Goal: Task Accomplishment & Management: Use online tool/utility

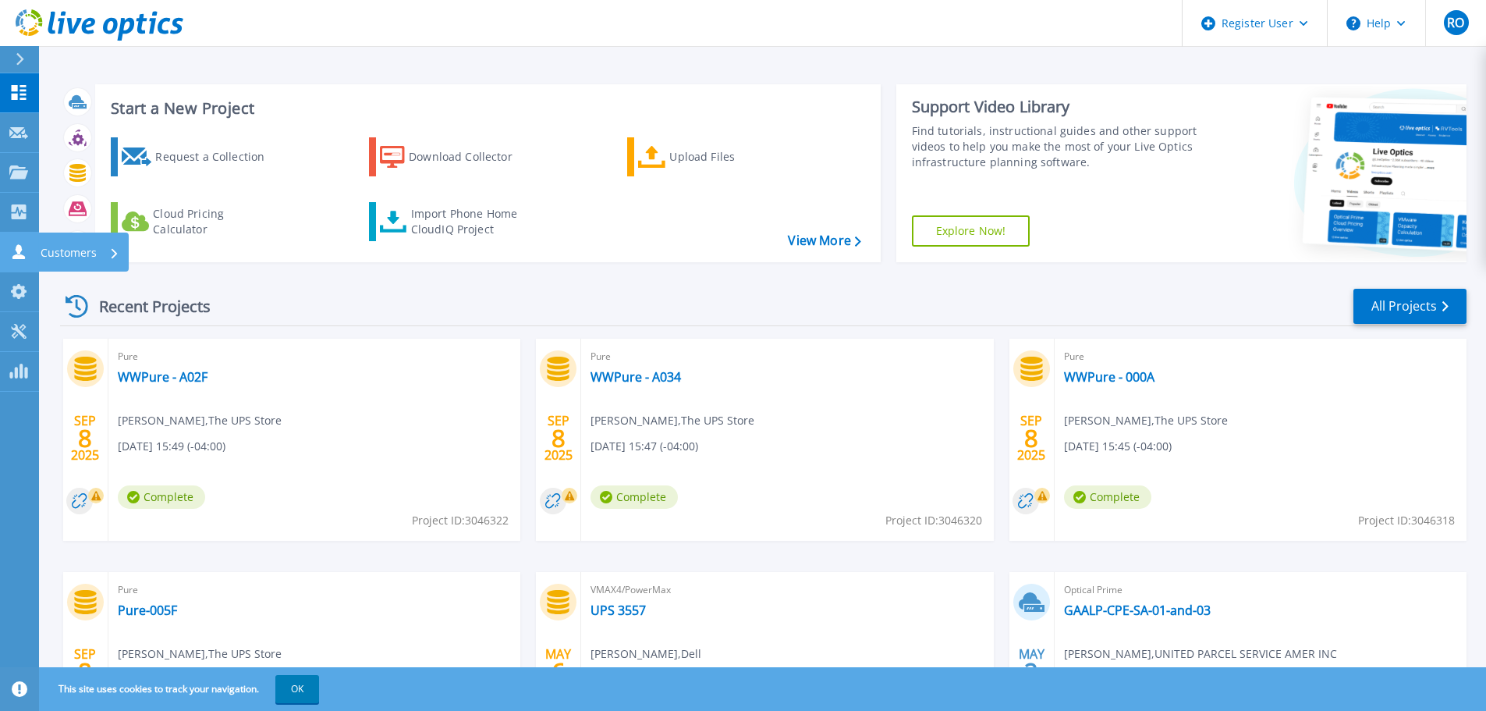
click at [17, 249] on icon at bounding box center [18, 251] width 12 height 15
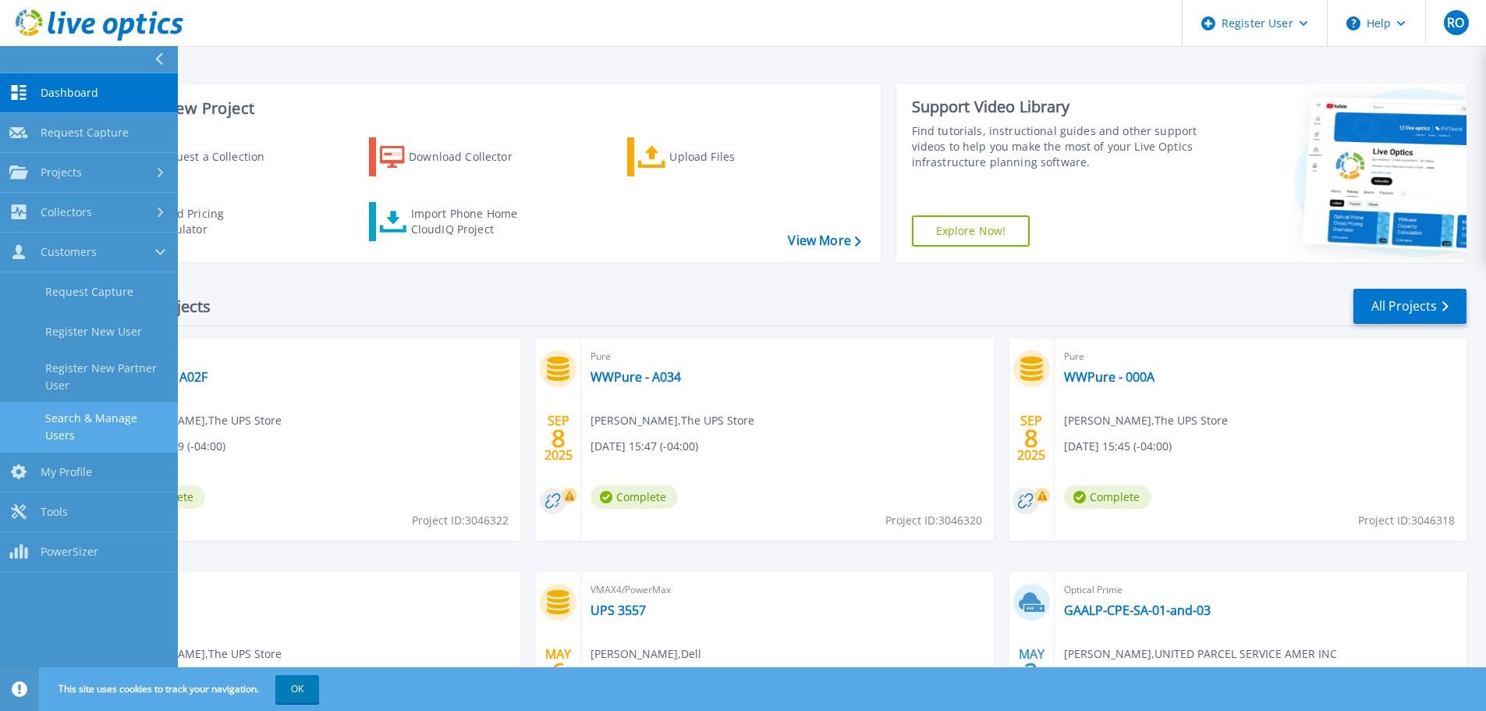
click at [119, 424] on link "Search & Manage Users" at bounding box center [89, 427] width 178 height 50
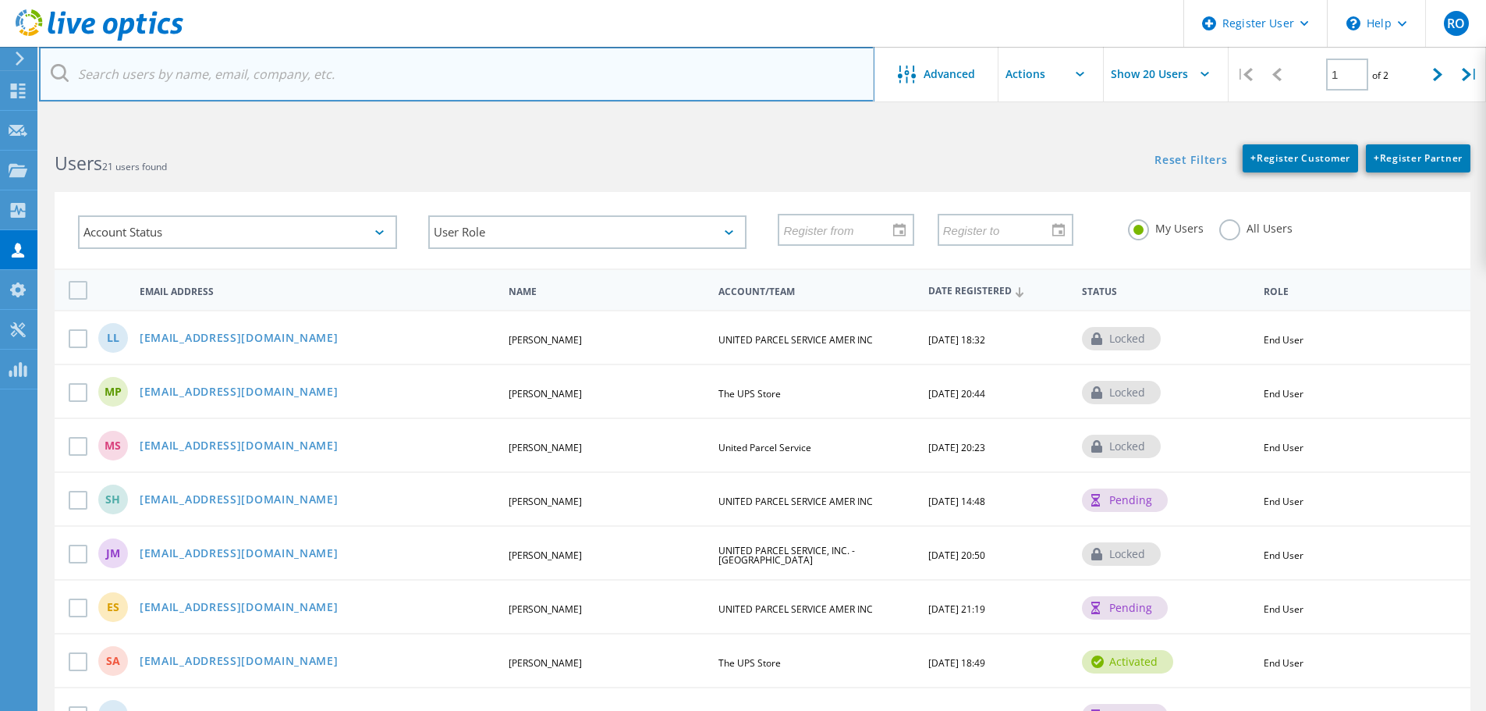
click at [236, 78] on input "text" at bounding box center [456, 74] width 835 height 55
paste input "[EMAIL_ADDRESS][DOMAIN_NAME]"
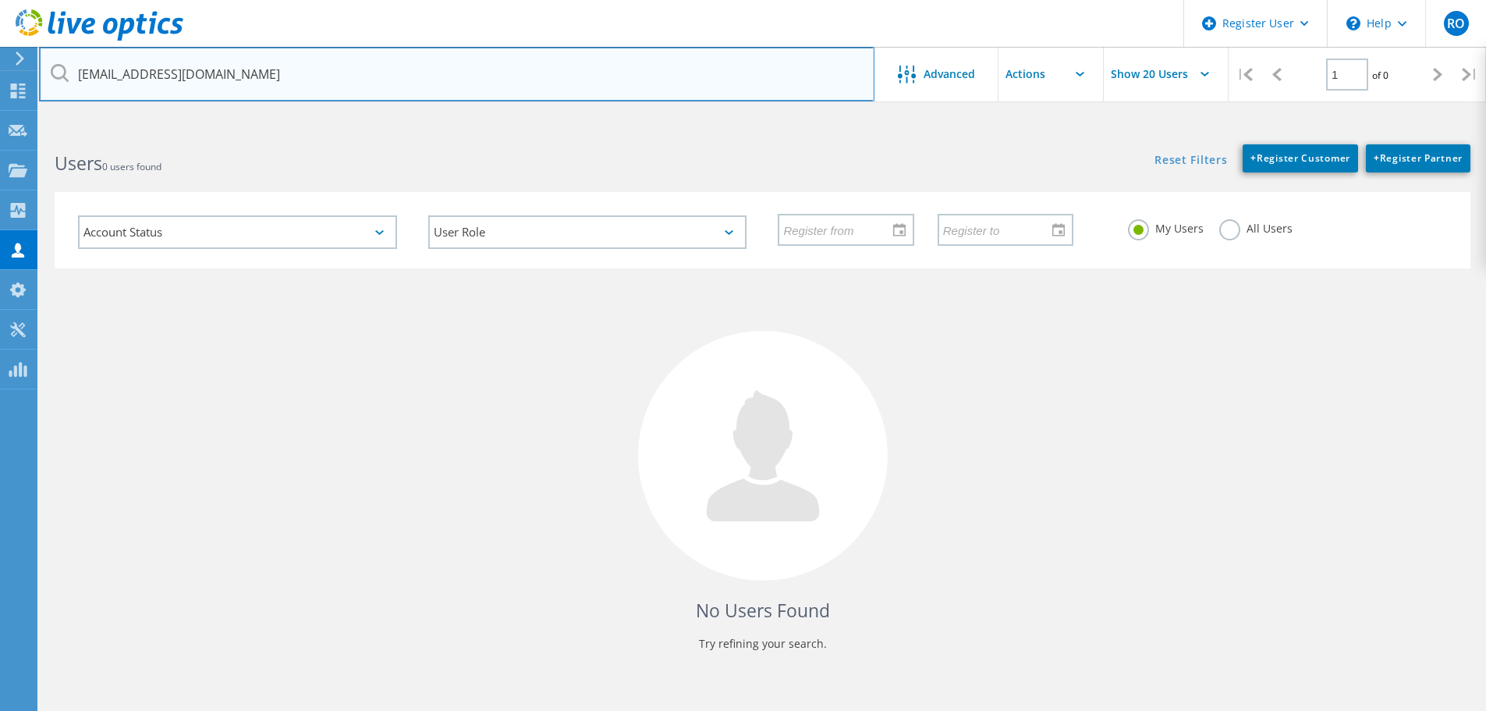
type input "[EMAIL_ADDRESS][DOMAIN_NAME]"
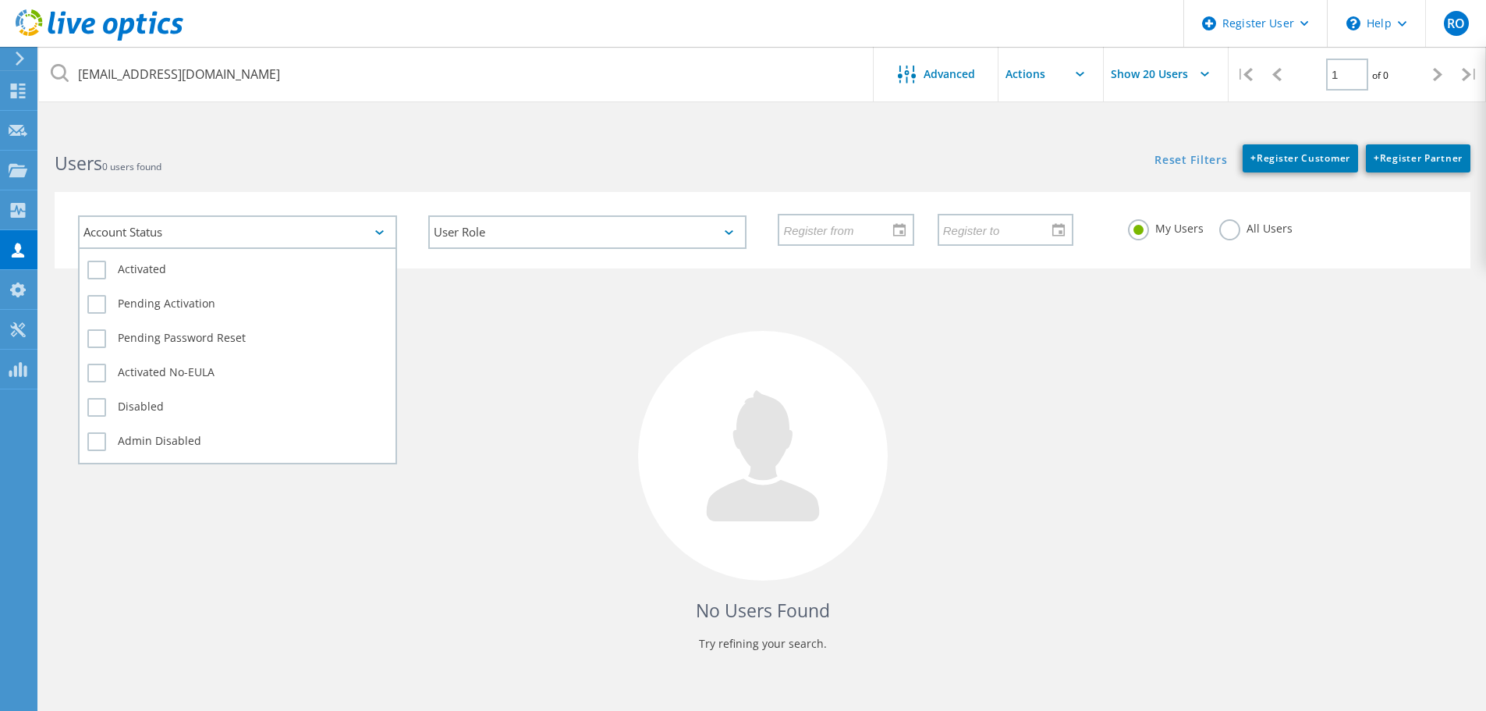
click at [351, 231] on div "Account Status" at bounding box center [237, 232] width 319 height 34
click at [94, 272] on label "Activated" at bounding box center [237, 269] width 300 height 19
click at [0, 0] on input "Activated" at bounding box center [0, 0] width 0 height 0
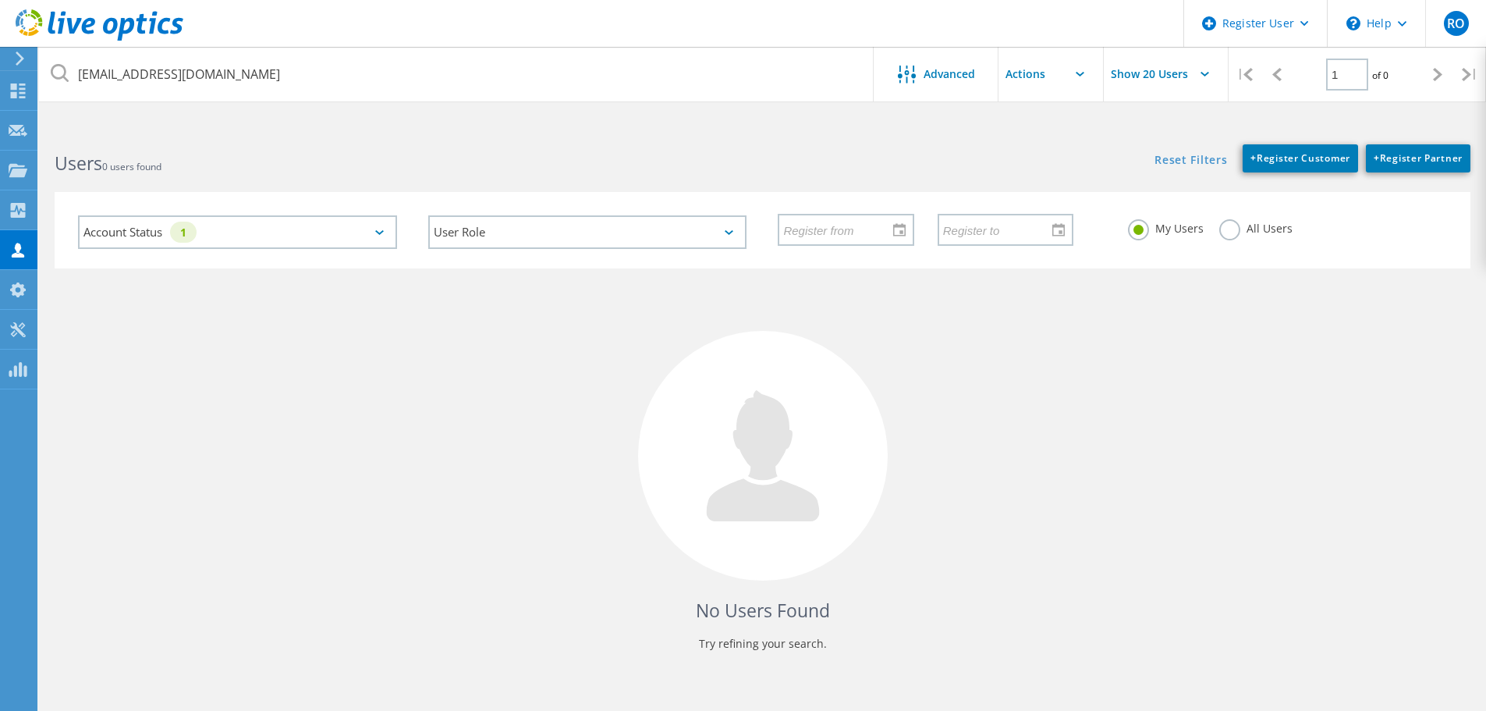
click at [509, 411] on div "No Users Found Try refining your search." at bounding box center [763, 473] width 1416 height 411
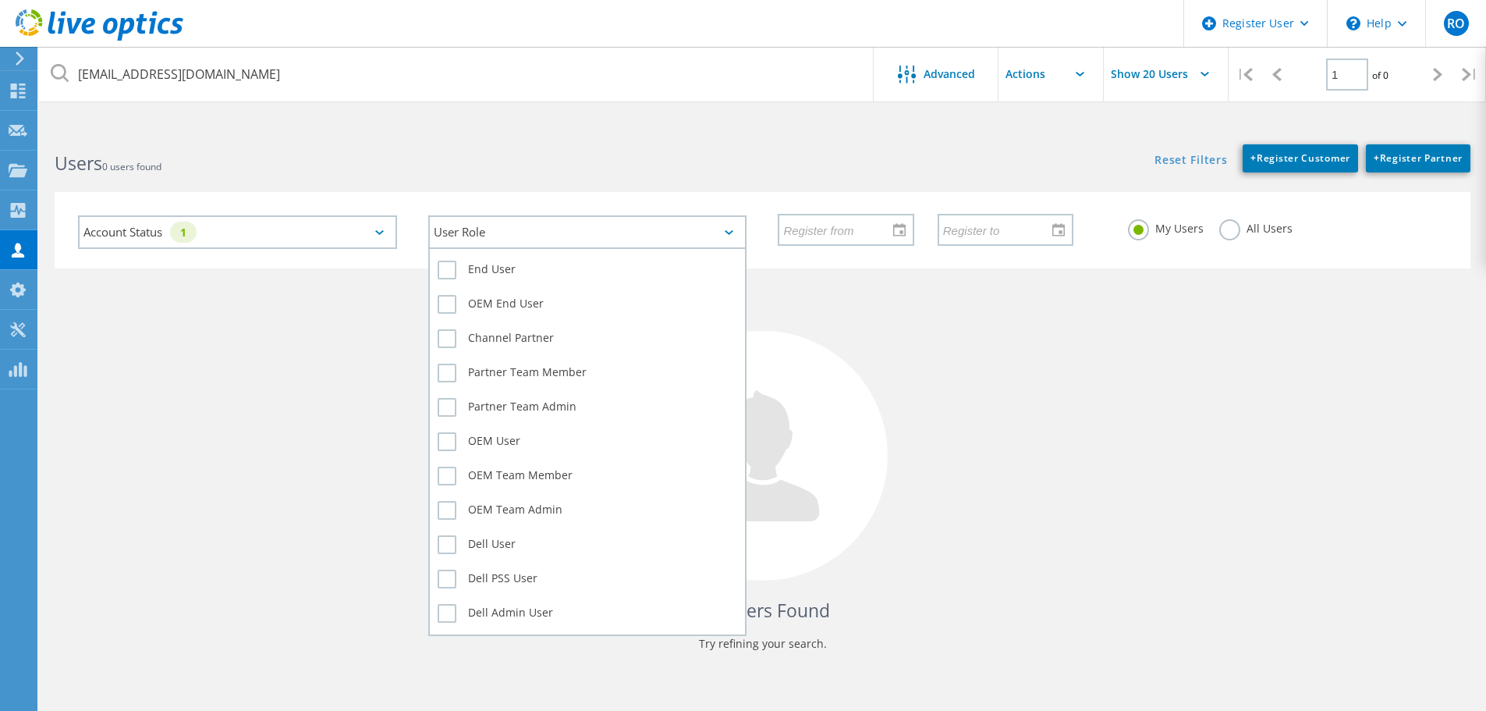
click at [700, 232] on div "User Role" at bounding box center [587, 232] width 319 height 34
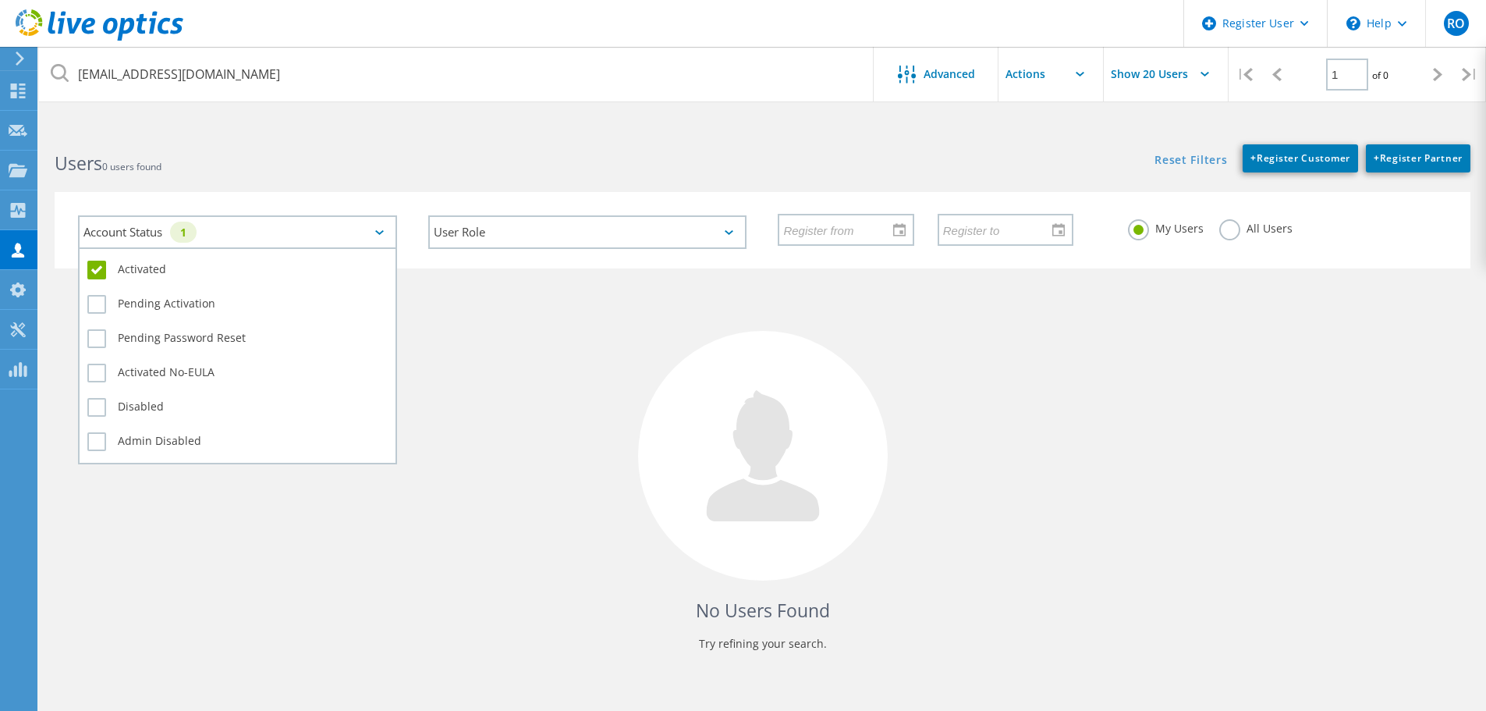
click at [197, 229] on div "1" at bounding box center [183, 232] width 27 height 21
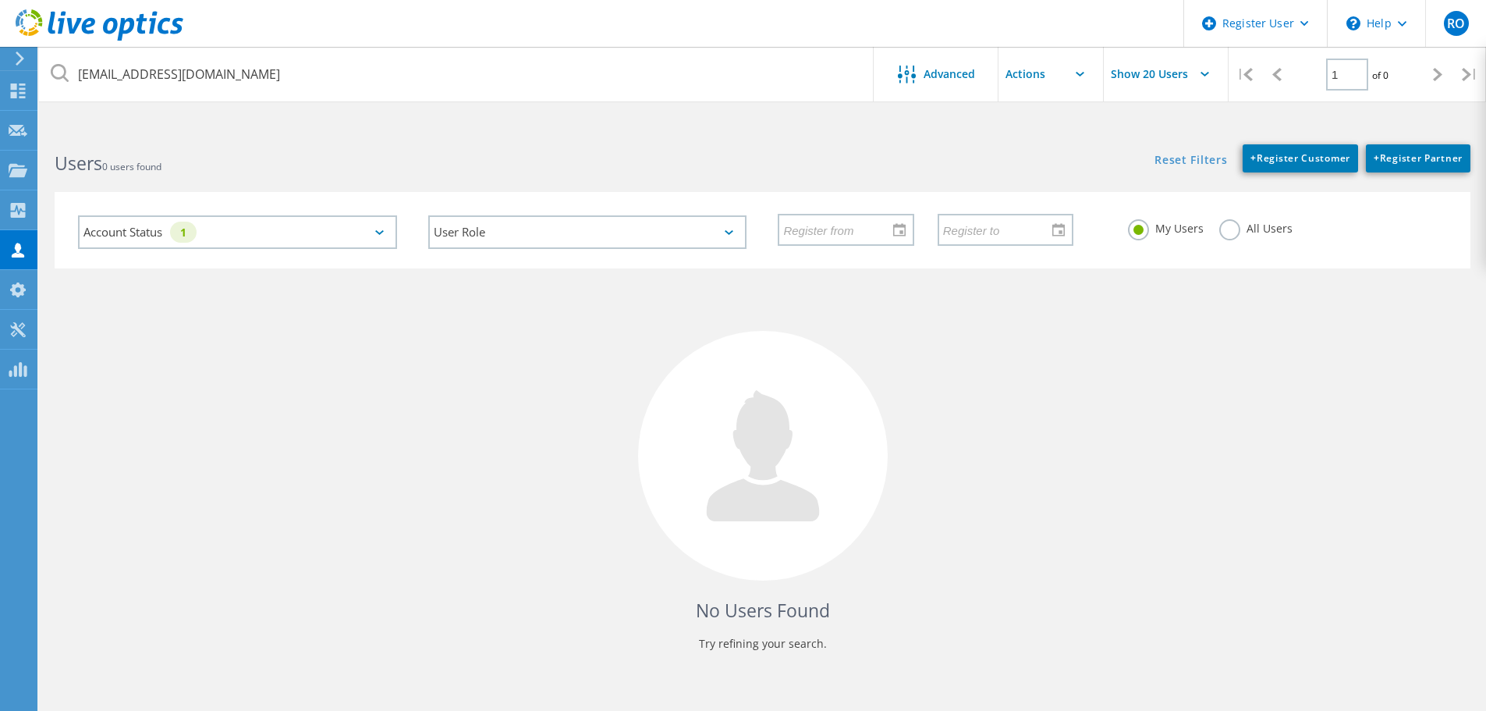
click at [1225, 225] on label "All Users" at bounding box center [1255, 226] width 73 height 15
click at [0, 0] on input "All Users" at bounding box center [0, 0] width 0 height 0
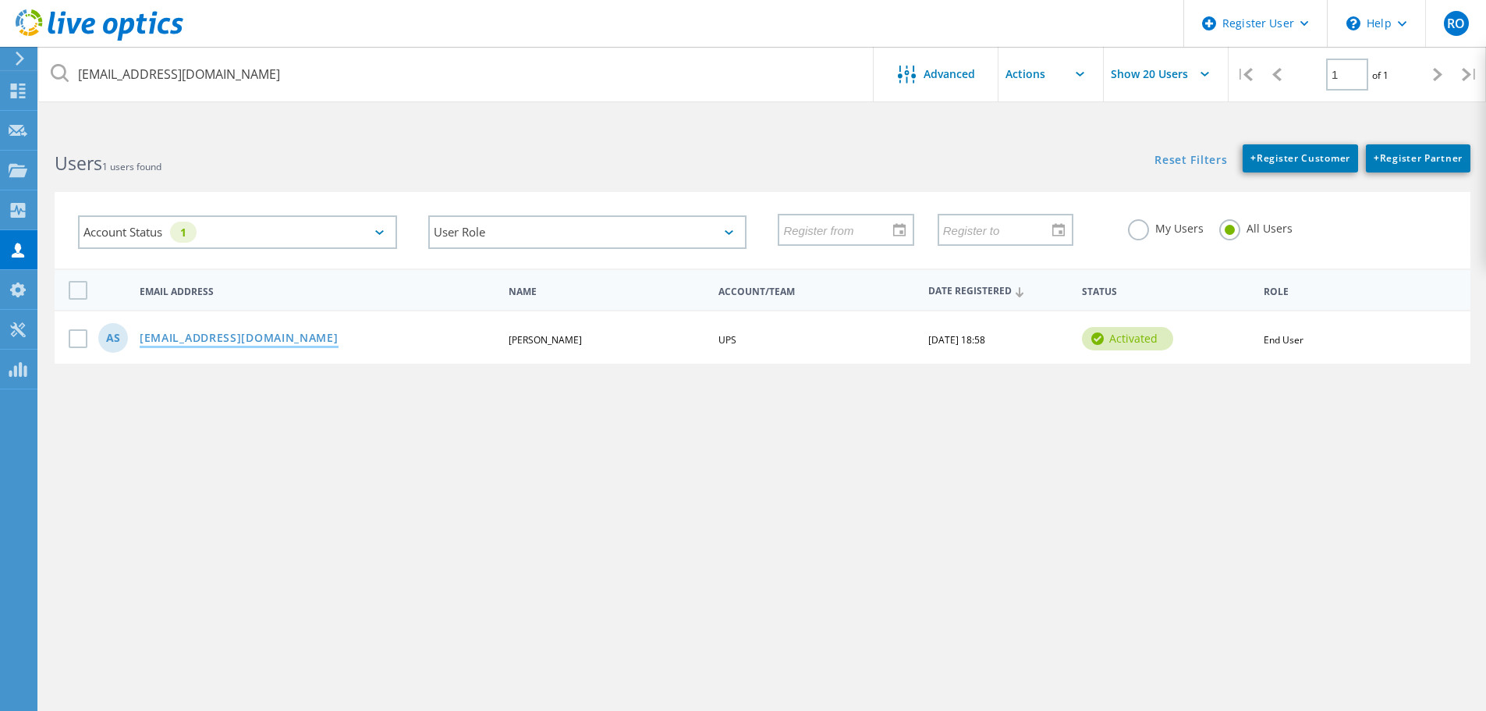
click at [195, 338] on link "[EMAIL_ADDRESS][DOMAIN_NAME]" at bounding box center [239, 338] width 199 height 13
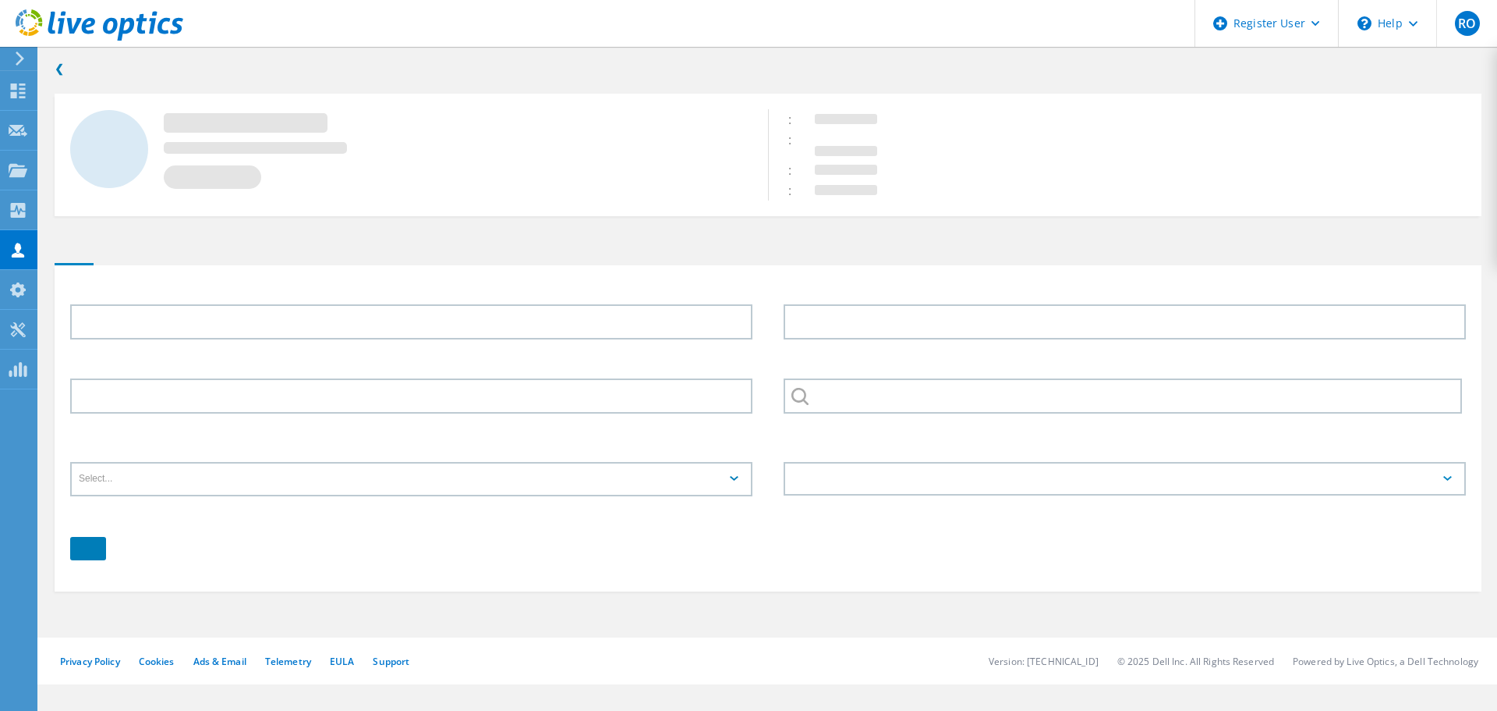
type input "[PERSON_NAME]"
type input "[GEOGRAPHIC_DATA]"
type input "UPS"
type input "English"
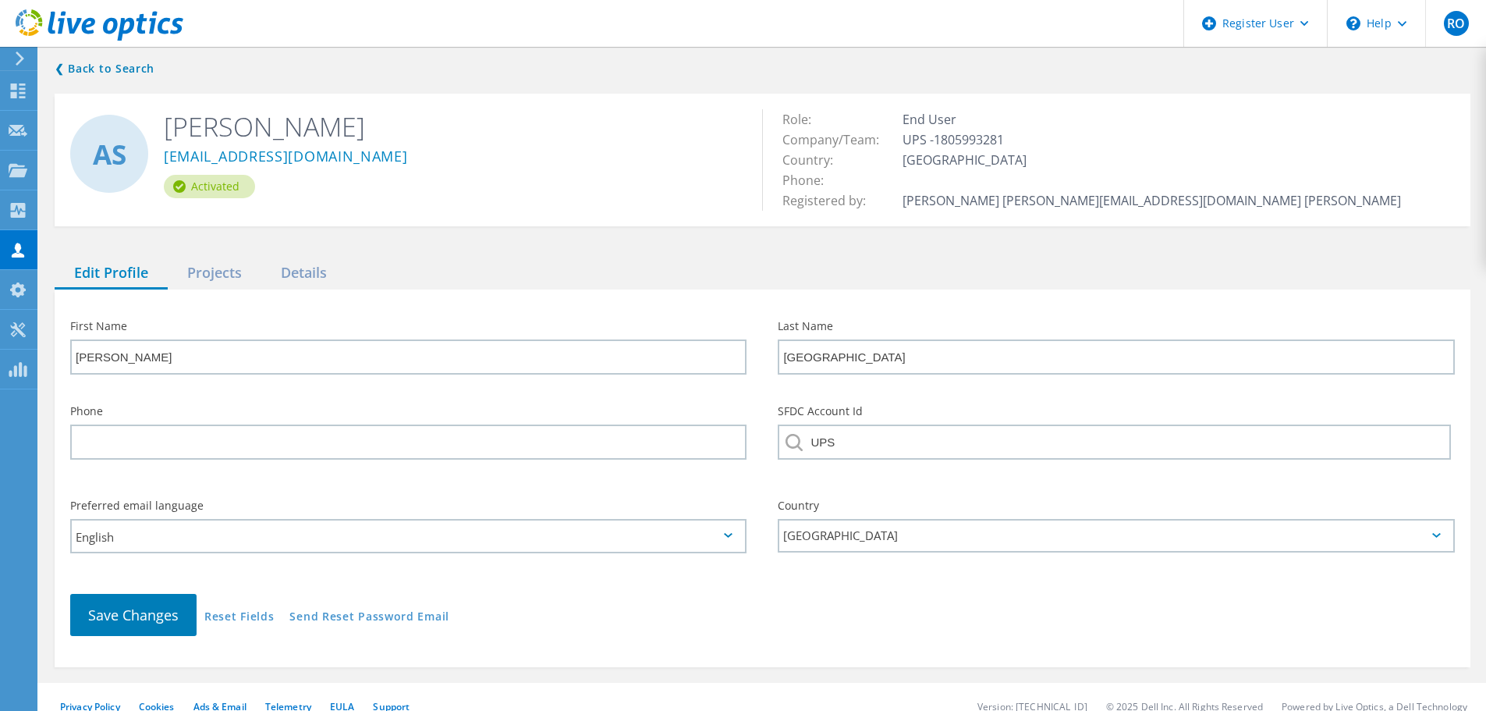
click at [1019, 249] on div "❮ Back to Search AS [PERSON_NAME] [EMAIL_ADDRESS][DOMAIN_NAME] Activated Role: …" at bounding box center [762, 363] width 1447 height 639
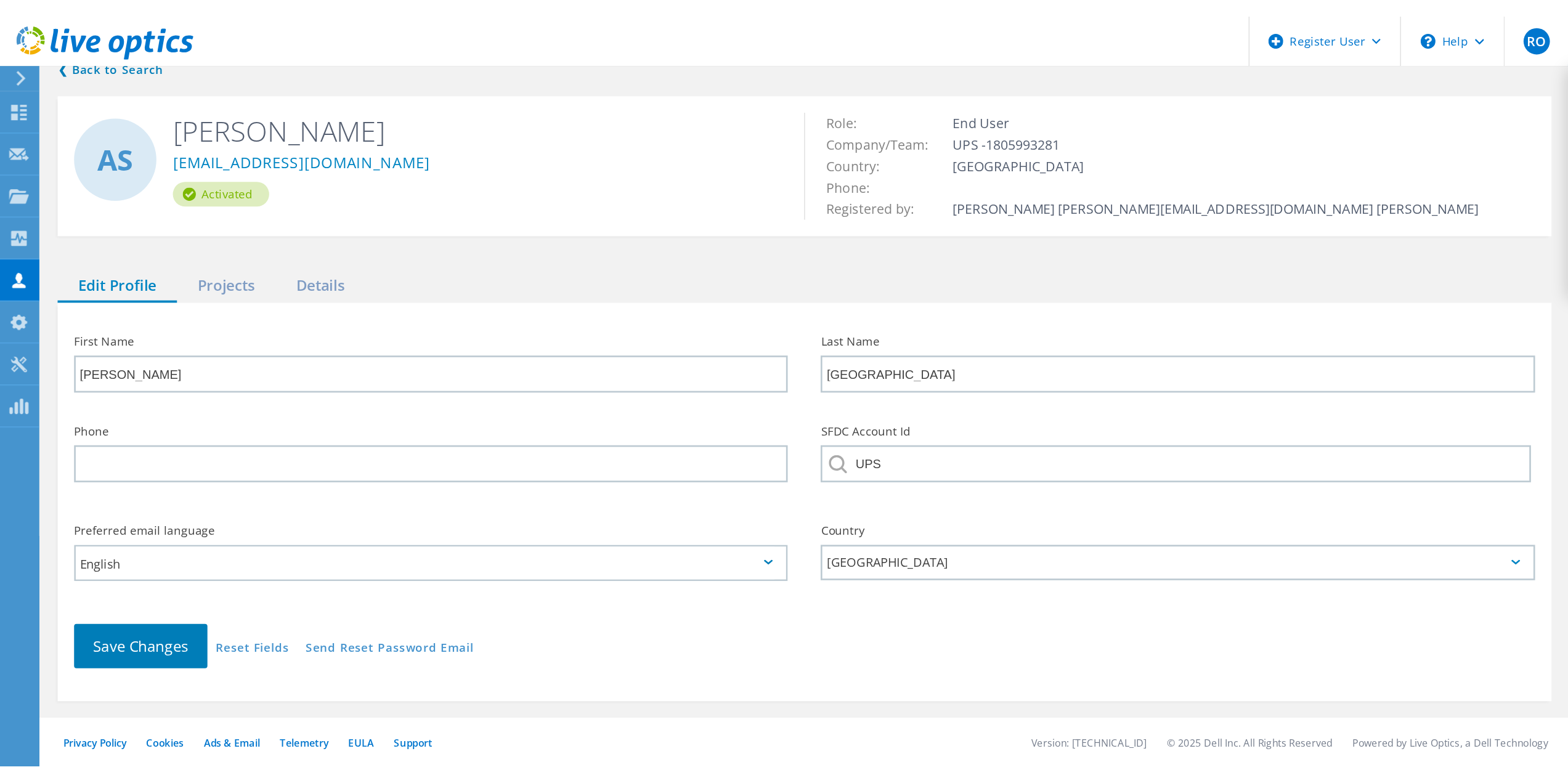
scroll to position [15, 0]
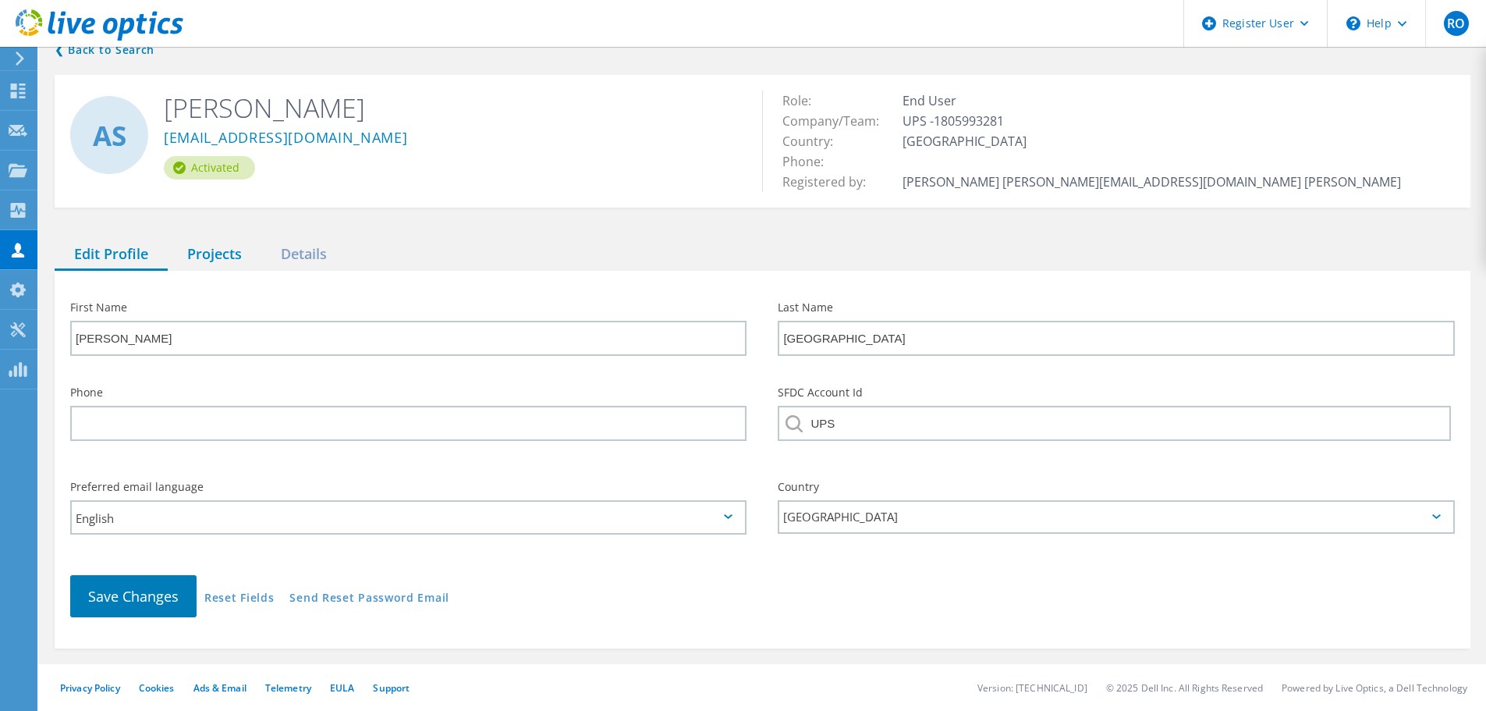
click at [221, 252] on div "Projects" at bounding box center [215, 255] width 94 height 32
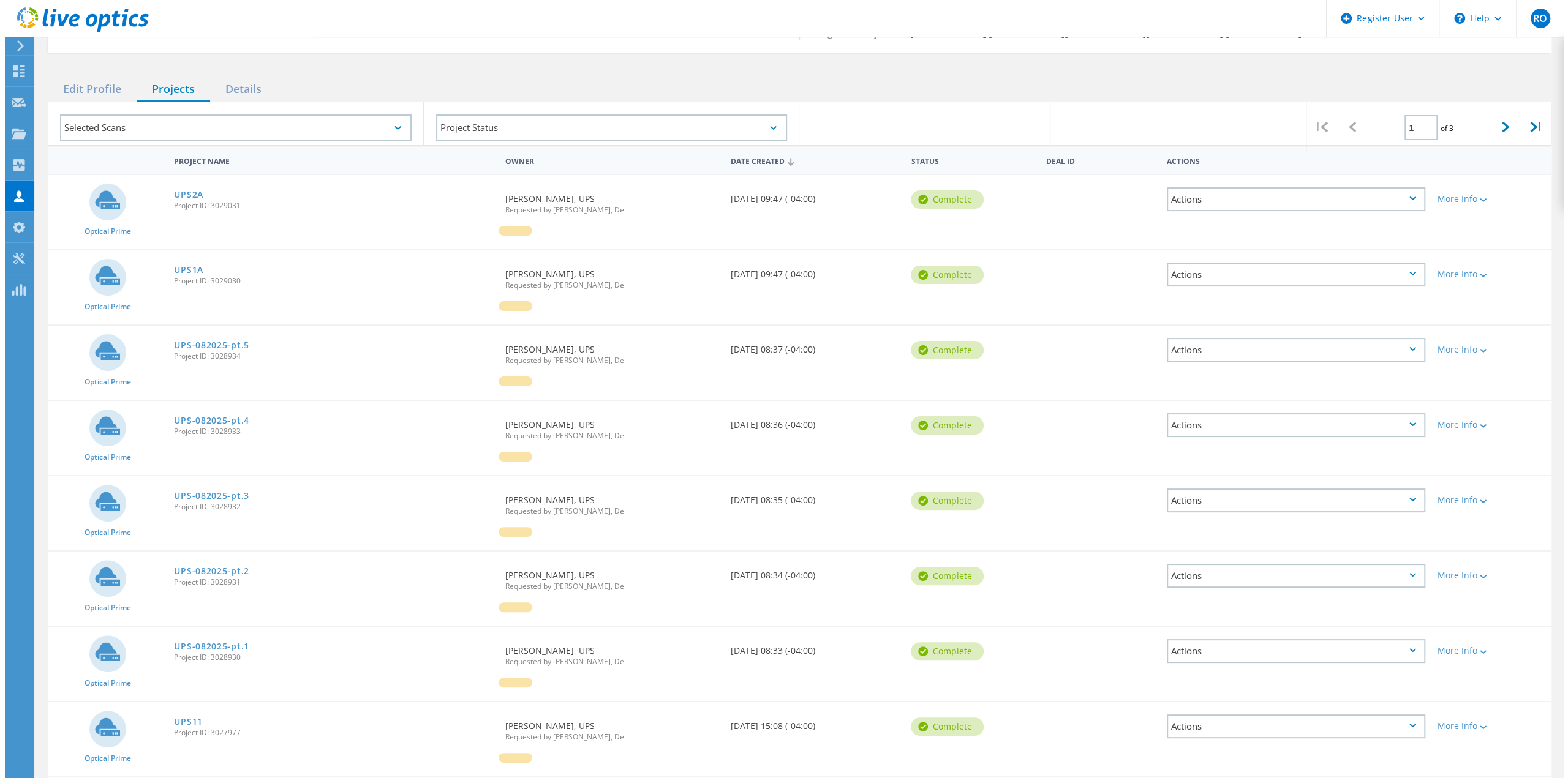
scroll to position [0, 0]
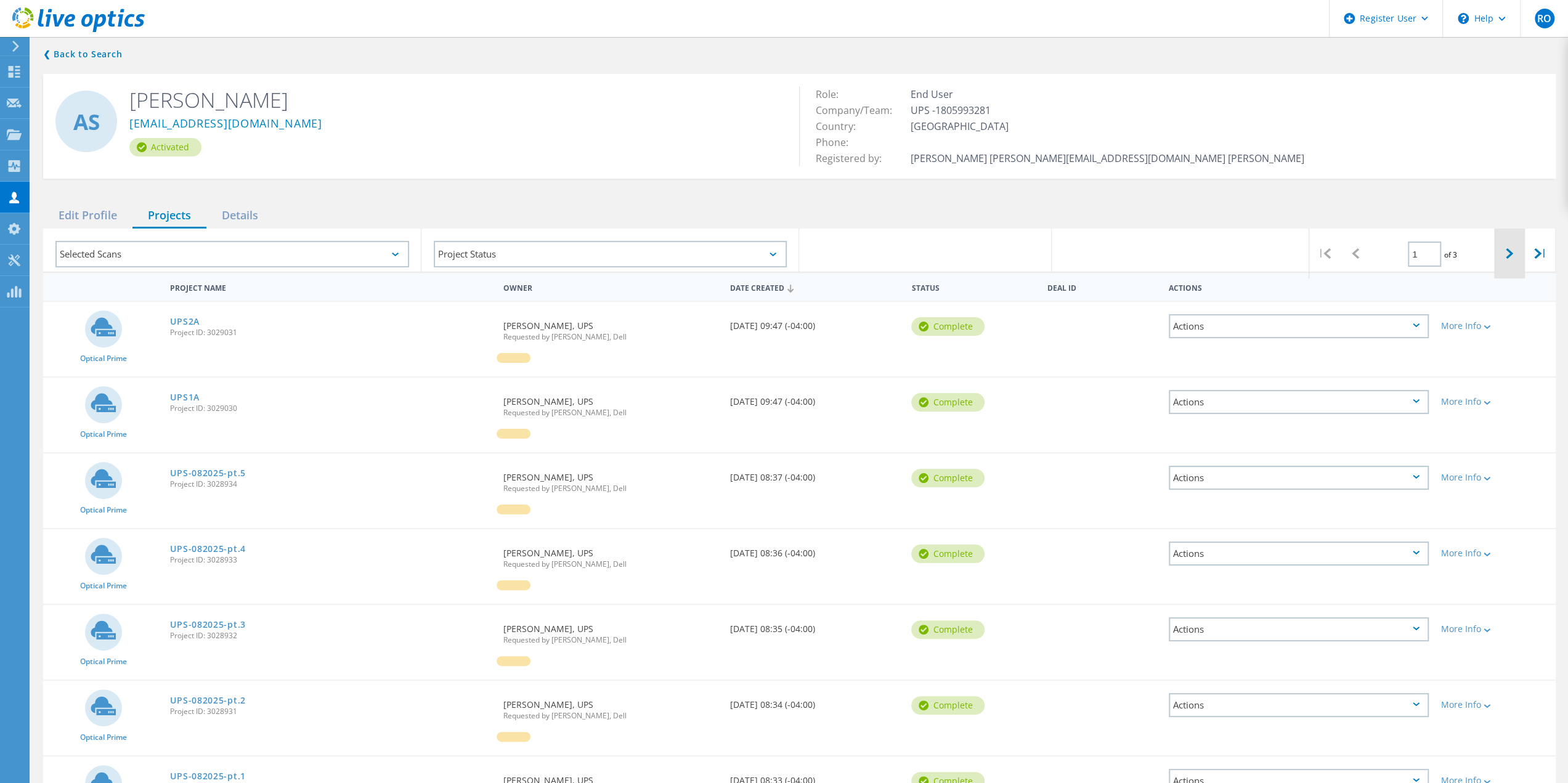
click at [1173, 250] on icon at bounding box center [1509, 253] width 7 height 10
type input "3"
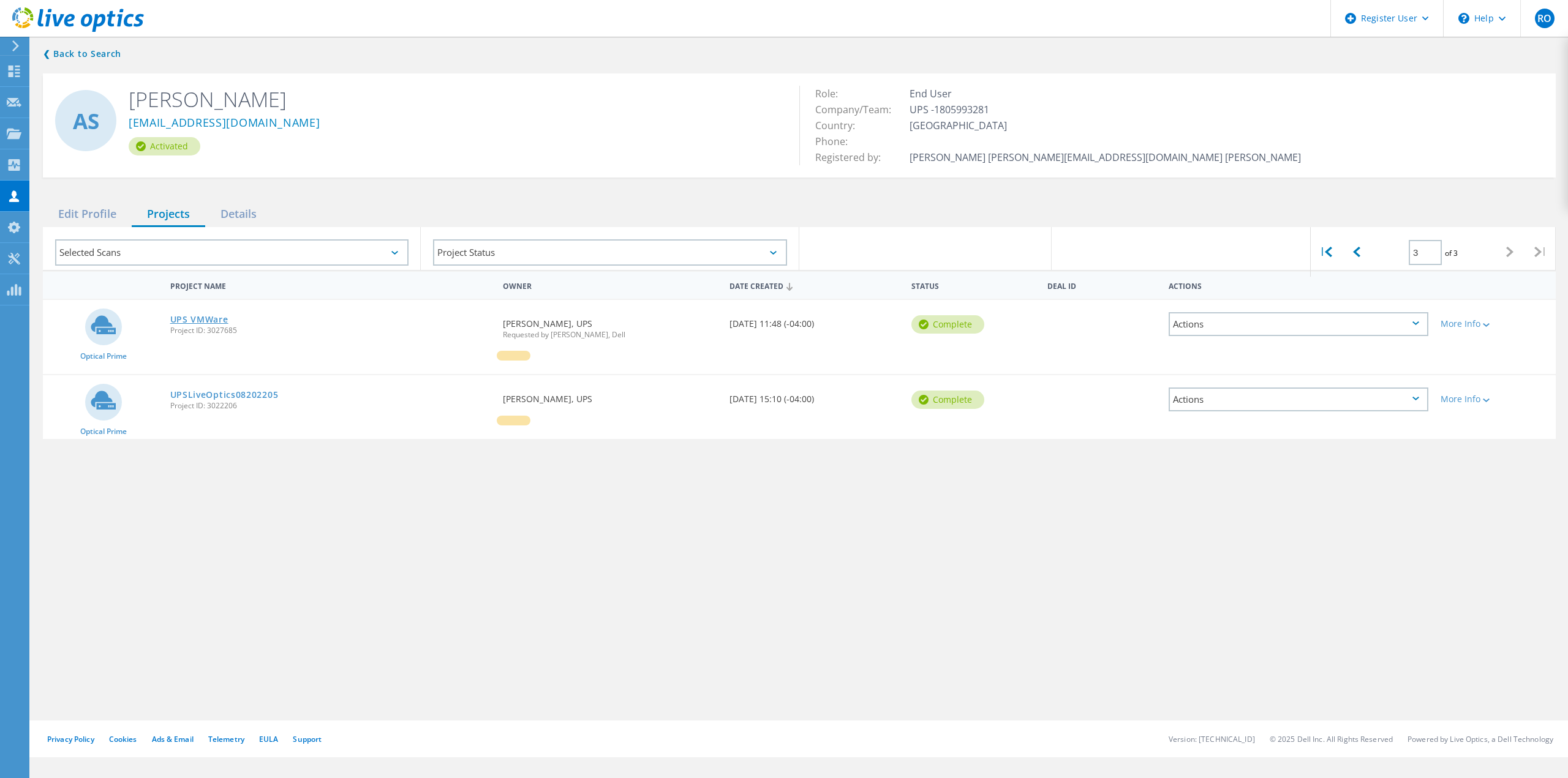
click at [208, 322] on link "UPS VMWare" at bounding box center [199, 320] width 58 height 9
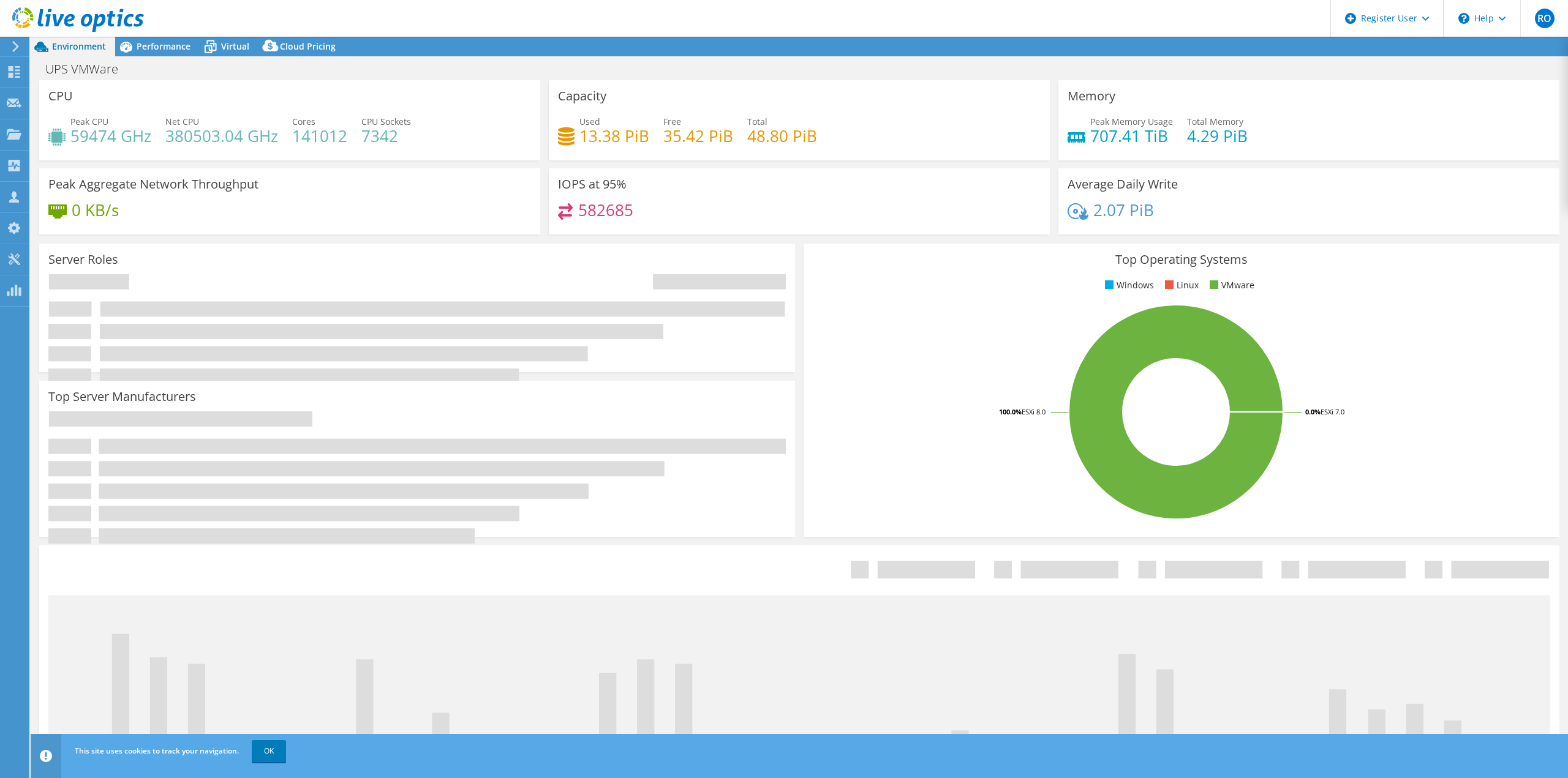
select select "USD"
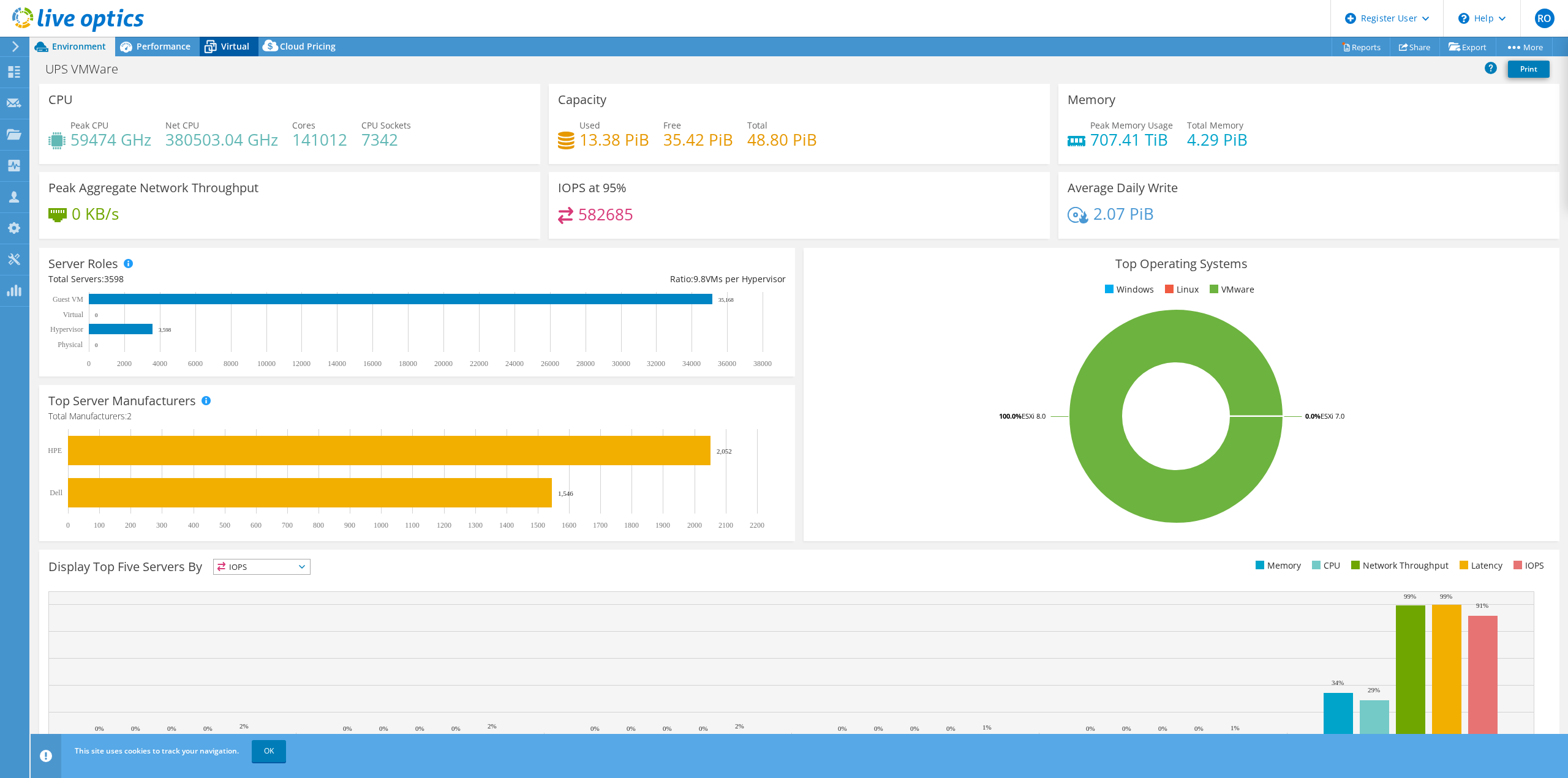
click at [236, 45] on span "Virtual" at bounding box center [236, 46] width 28 height 12
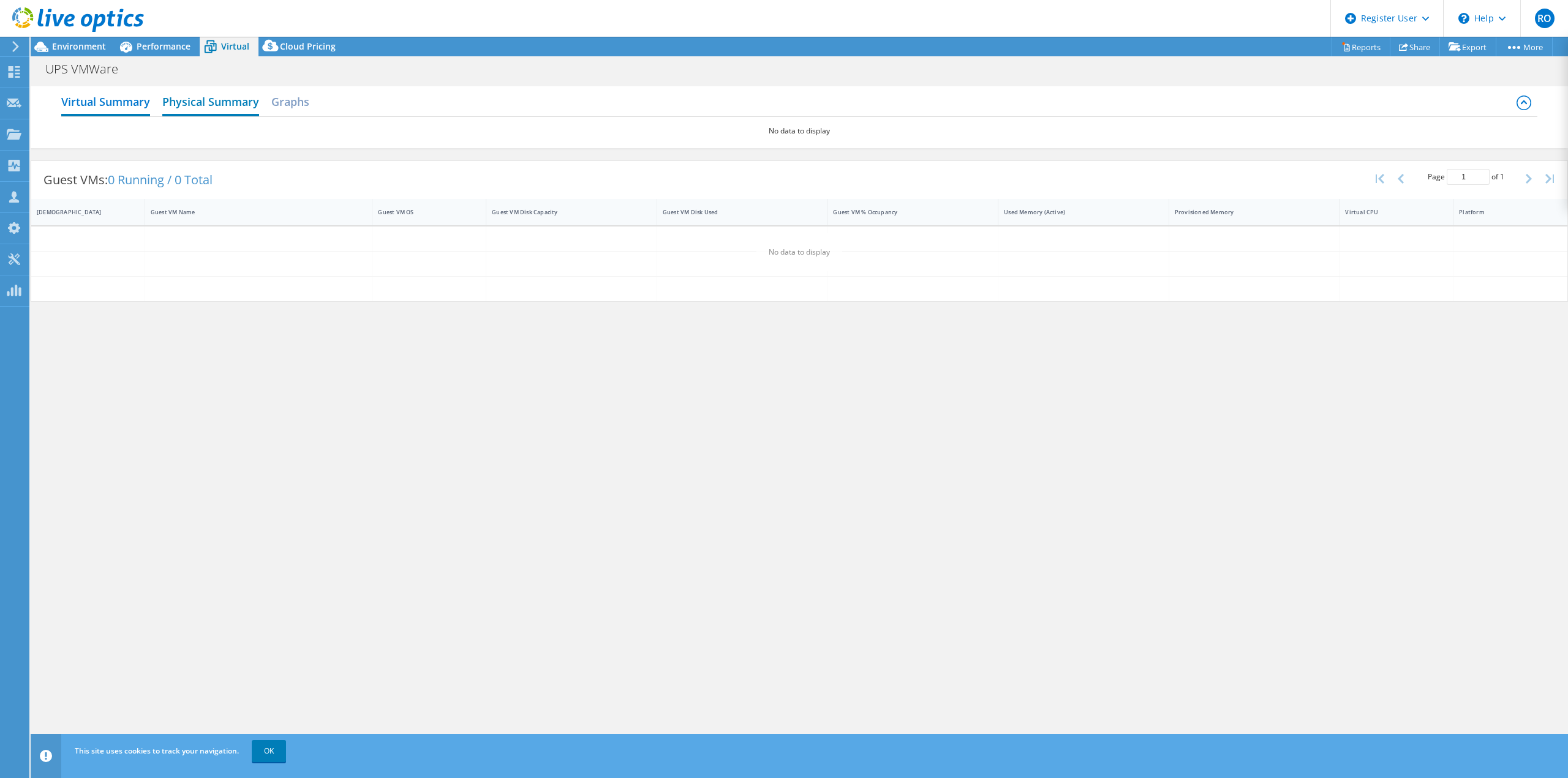
click at [227, 108] on h2 "Physical Summary" at bounding box center [210, 103] width 97 height 27
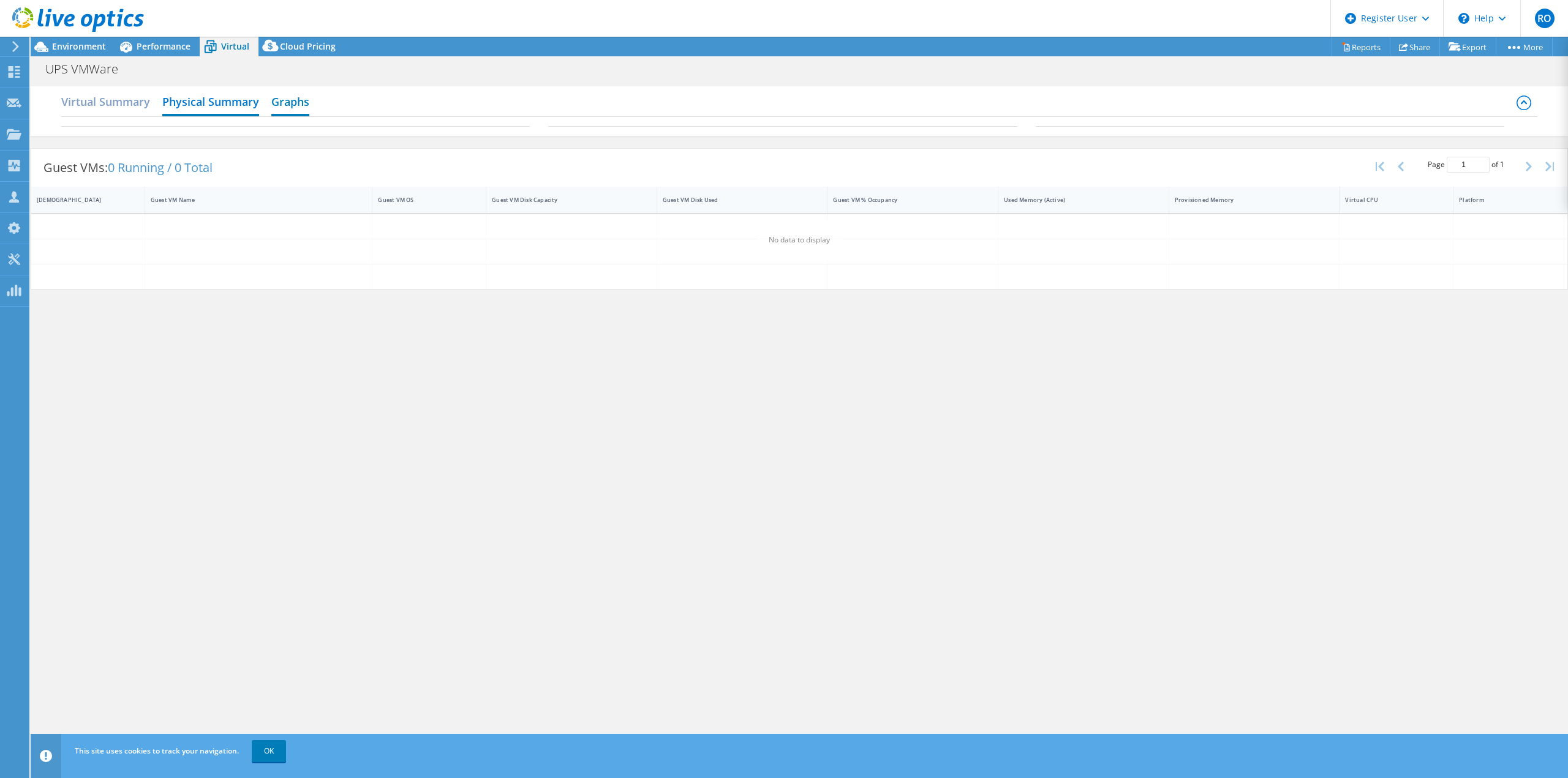
click at [302, 101] on h2 "Graphs" at bounding box center [291, 103] width 38 height 27
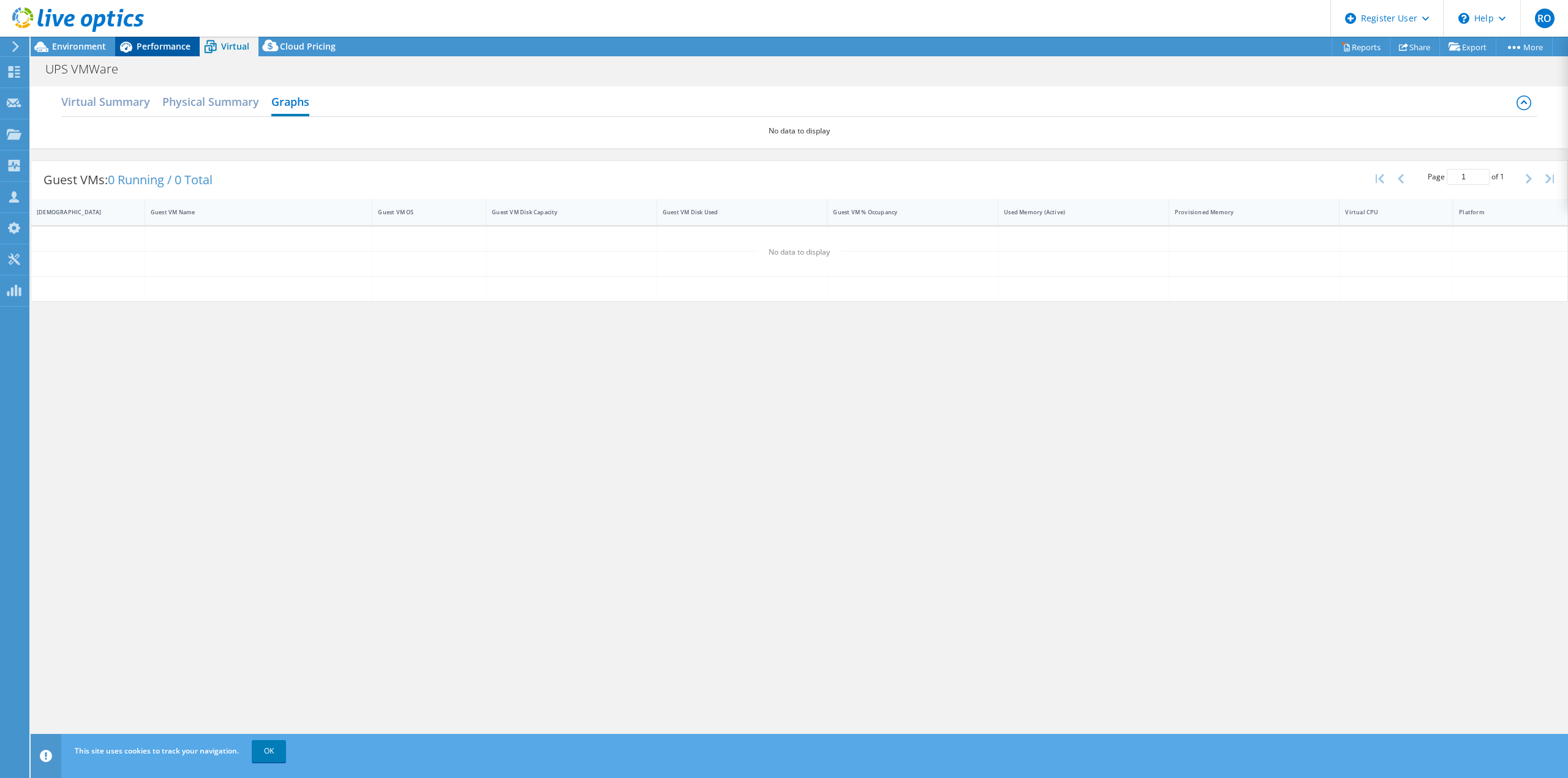
click at [163, 42] on span "Performance" at bounding box center [163, 46] width 54 height 12
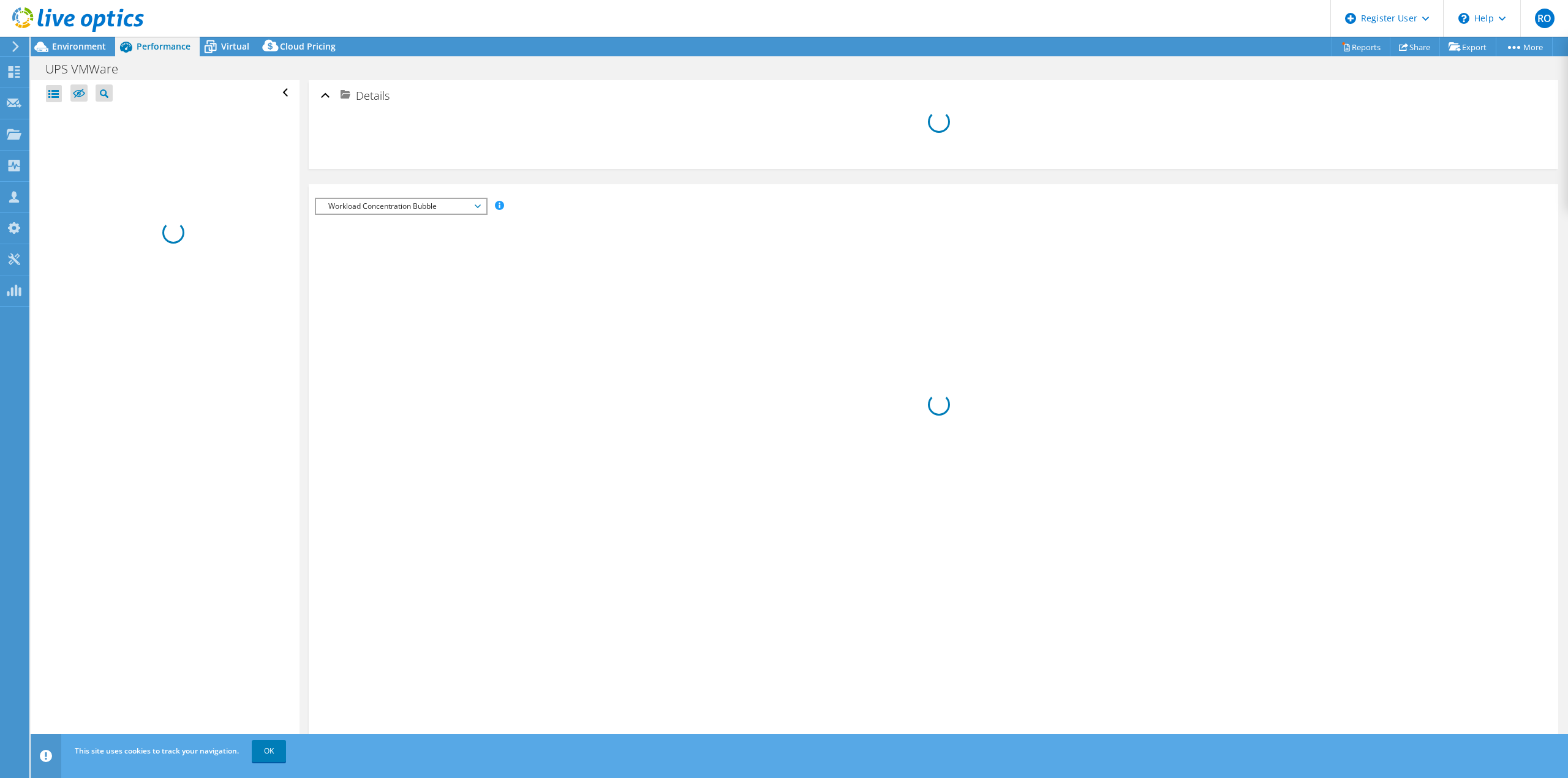
click at [52, 99] on div at bounding box center [53, 93] width 16 height 17
